Goal: Find specific page/section: Find specific page/section

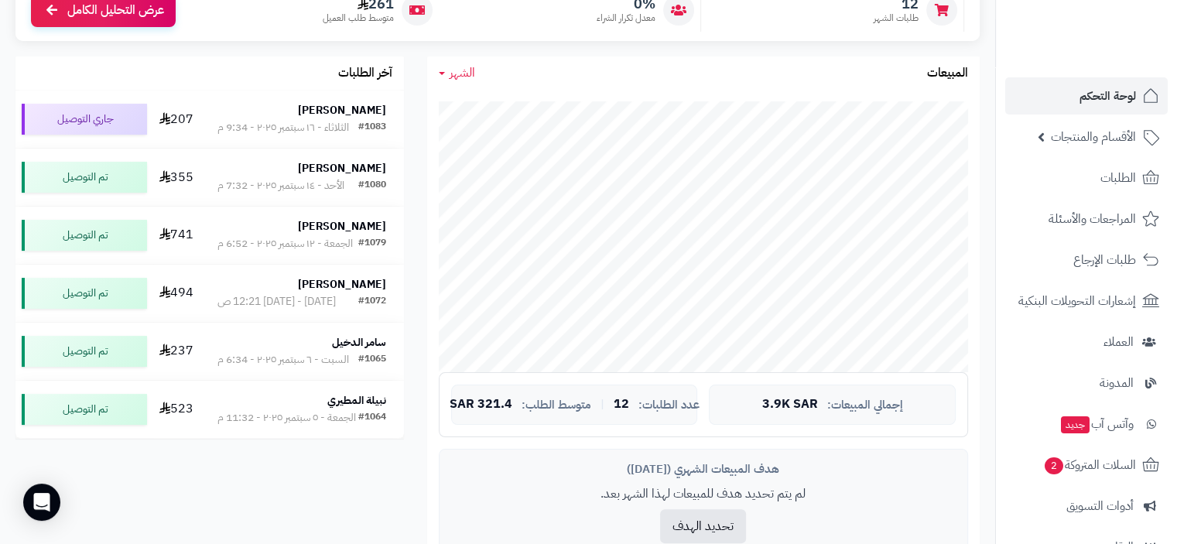
scroll to position [232, 0]
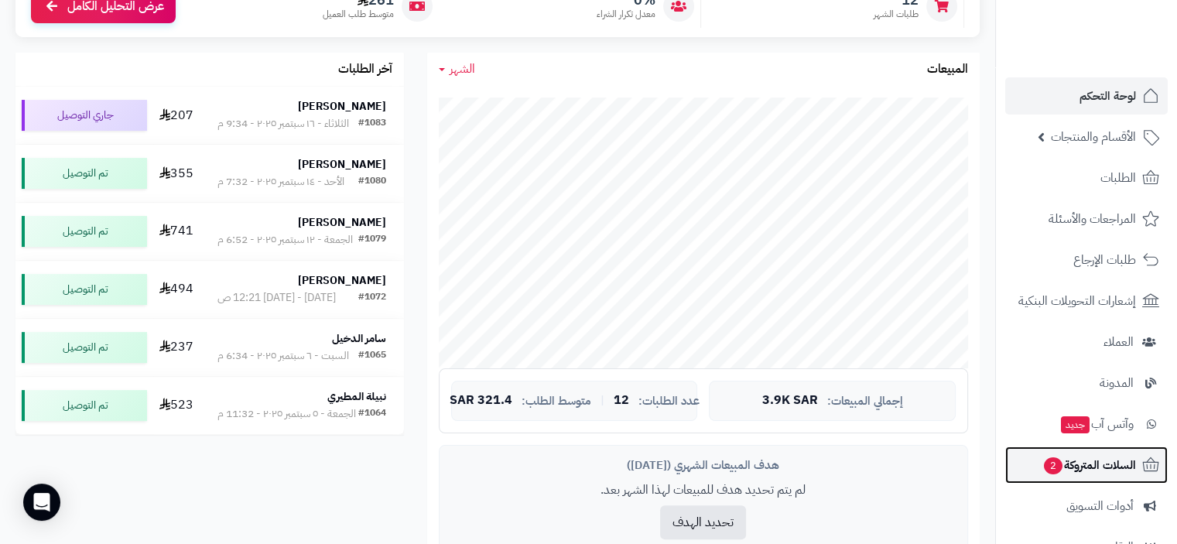
click at [1097, 460] on span "السلات المتروكة 2" at bounding box center [1089, 465] width 94 height 22
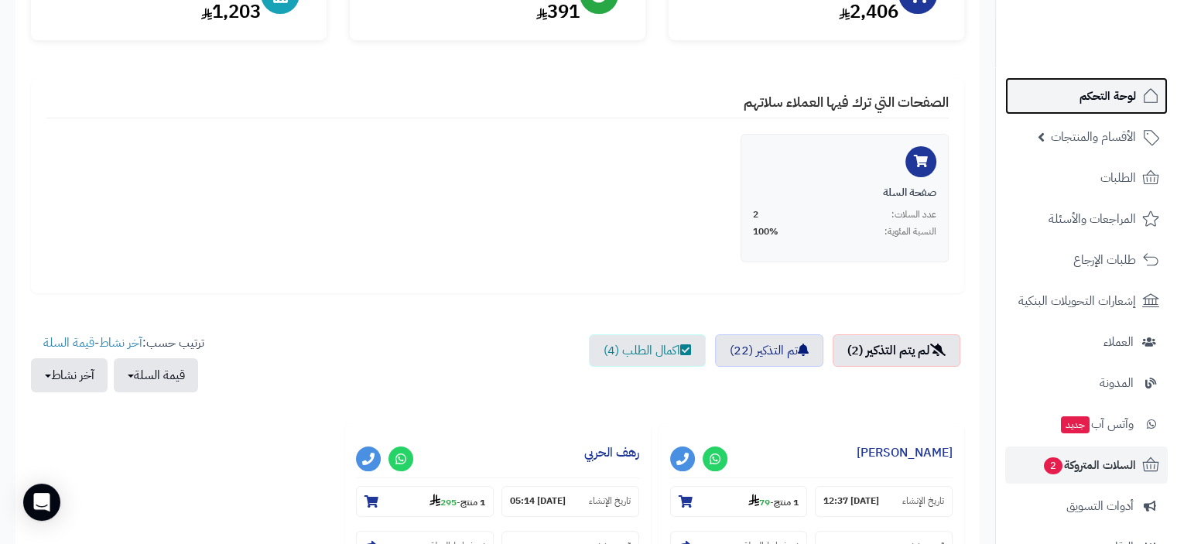
click at [1111, 91] on span "لوحة التحكم" at bounding box center [1107, 96] width 56 height 22
